Goal: Task Accomplishment & Management: Manage account settings

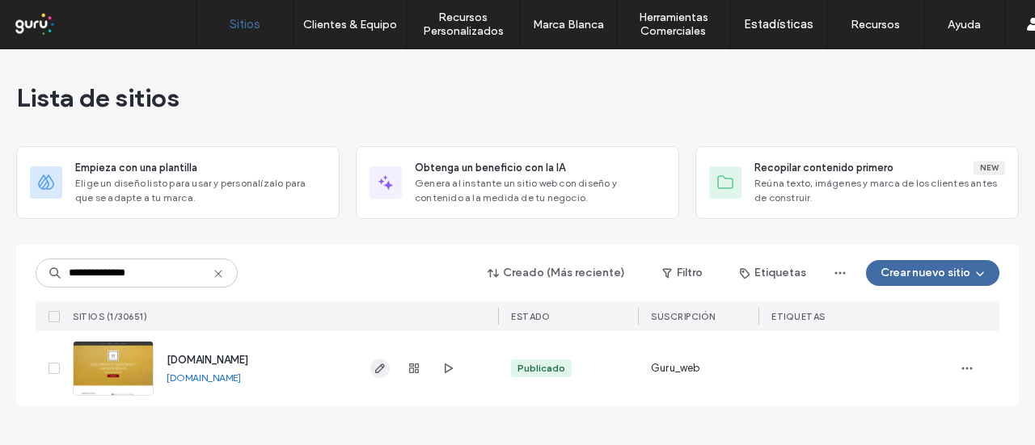
type input "**********"
click at [373, 371] on span "button" at bounding box center [379, 368] width 19 height 19
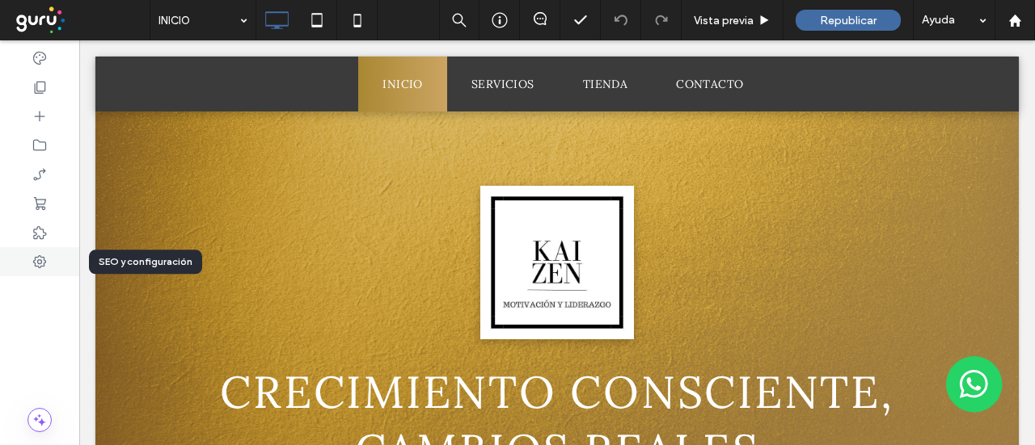
click at [43, 256] on icon at bounding box center [40, 262] width 16 height 16
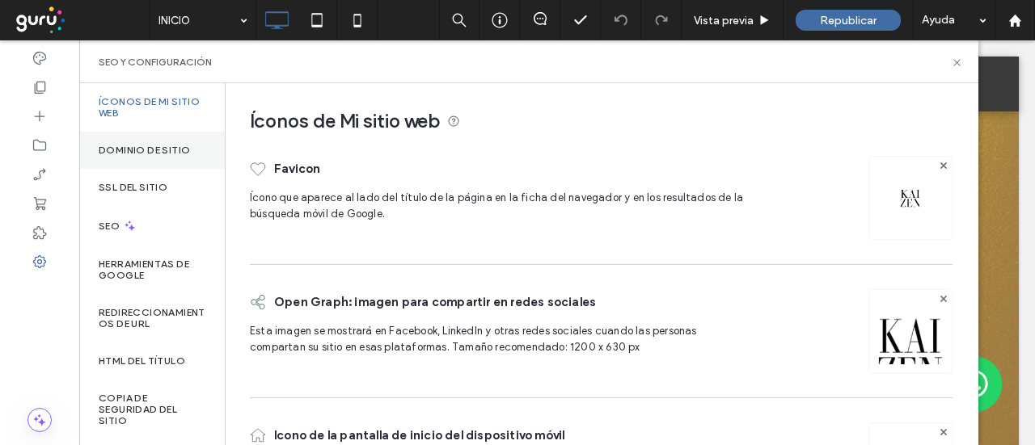
click at [132, 148] on label "Dominio de sitio" at bounding box center [144, 150] width 91 height 11
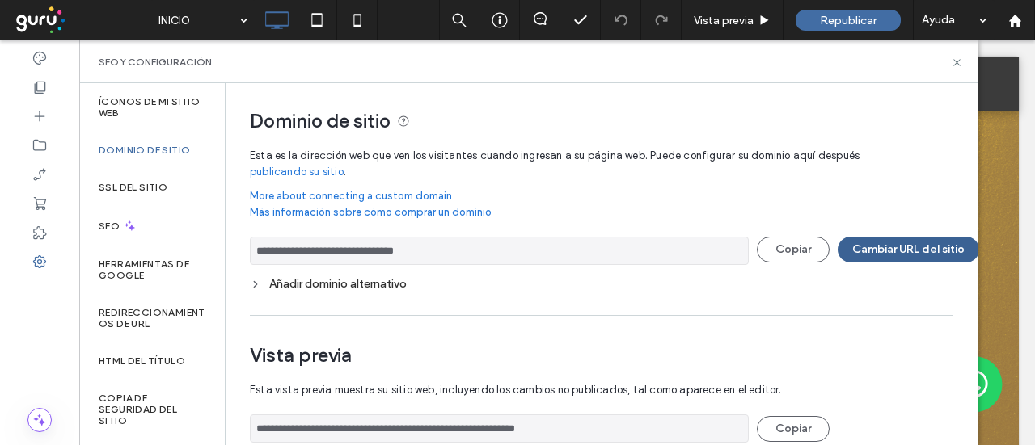
click at [896, 250] on button "Cambiar URL del sitio" at bounding box center [908, 250] width 141 height 26
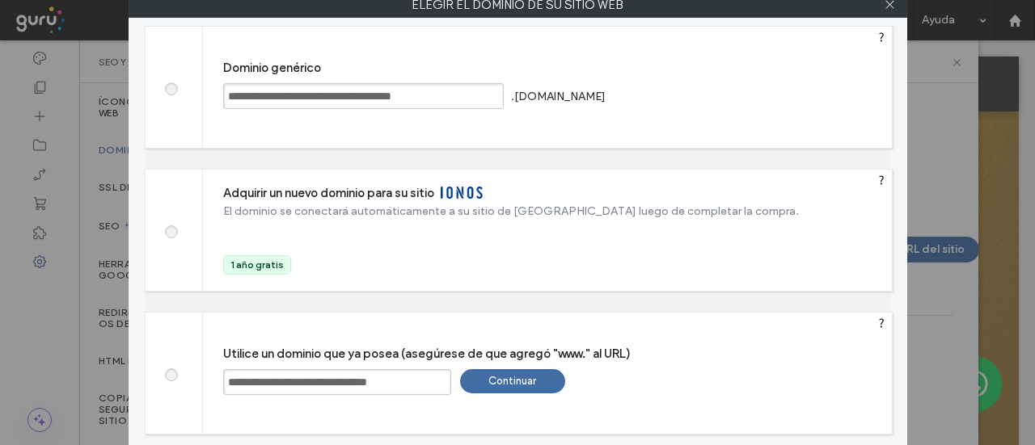
click at [527, 377] on div "Continuar" at bounding box center [512, 381] width 105 height 24
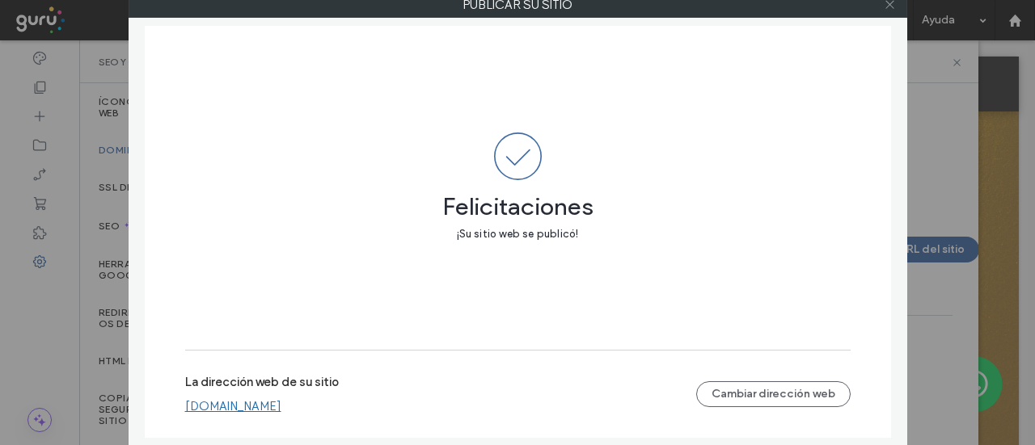
click at [886, 4] on icon at bounding box center [890, 4] width 12 height 12
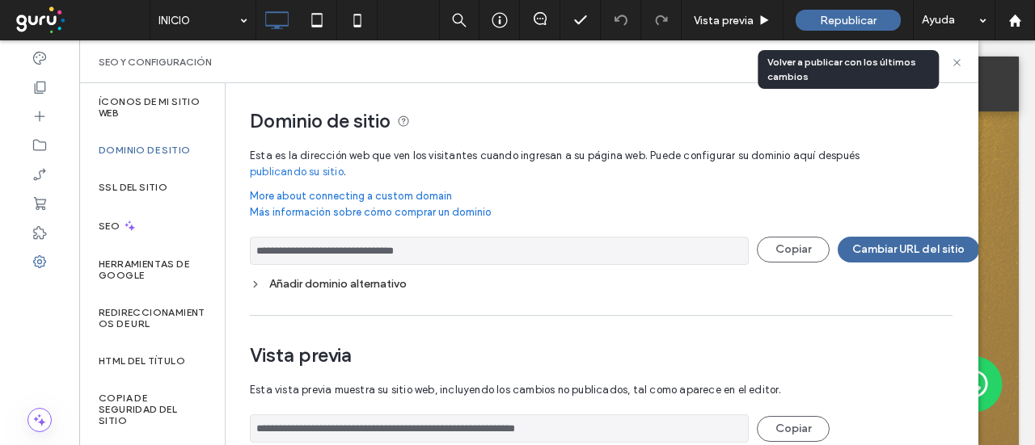
click at [849, 22] on span "Republicar" at bounding box center [848, 21] width 57 height 14
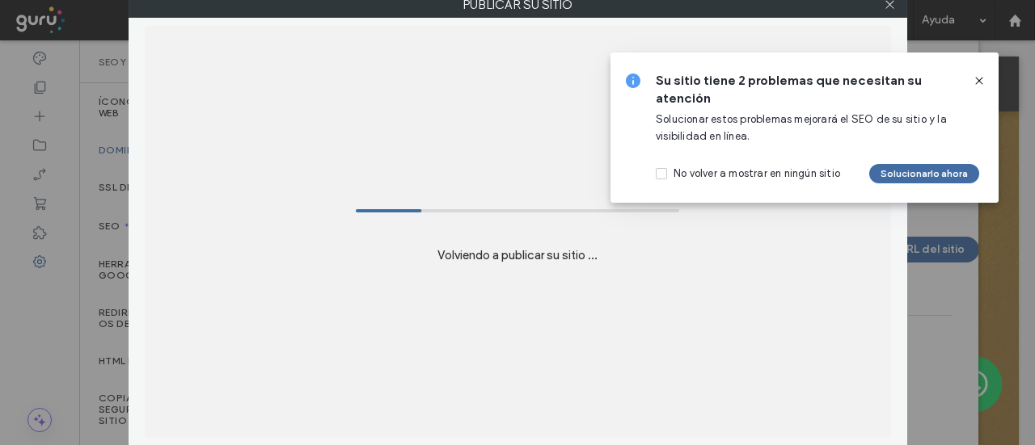
click at [981, 78] on use at bounding box center [978, 80] width 7 height 7
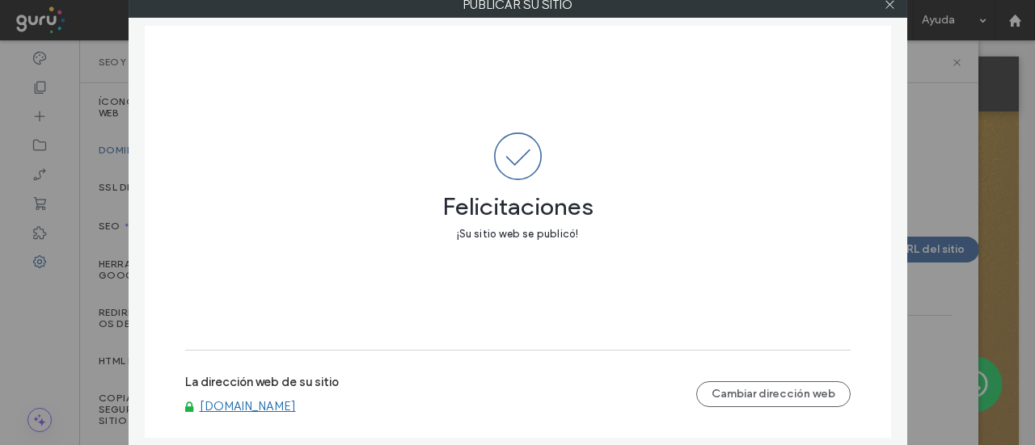
click at [296, 412] on link "[DOMAIN_NAME]" at bounding box center [248, 406] width 96 height 15
